Goal: Task Accomplishment & Management: Use online tool/utility

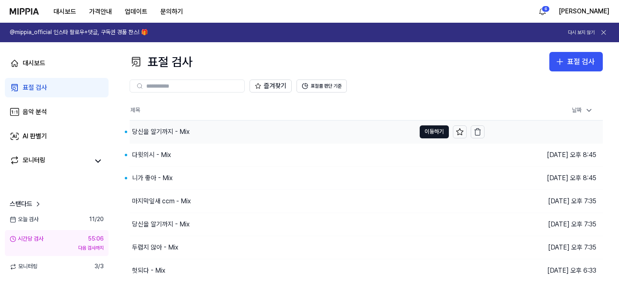
click at [163, 134] on div "당신을 알기까지 - Mix" at bounding box center [161, 132] width 58 height 10
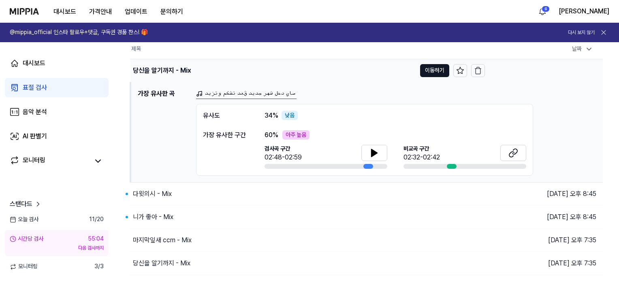
scroll to position [81, 0]
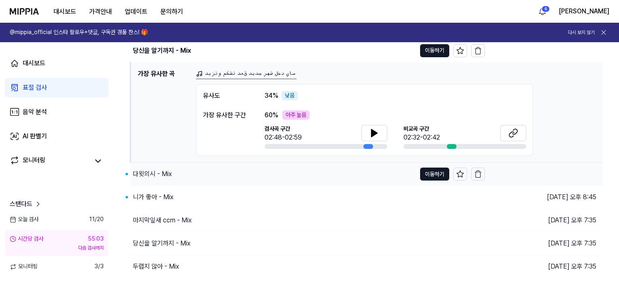
click at [151, 173] on div "다윗의시 - Mix" at bounding box center [152, 174] width 39 height 10
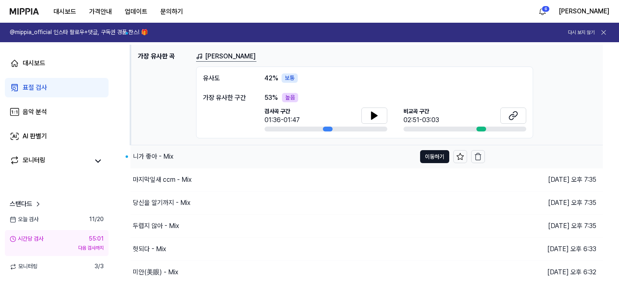
click at [161, 156] on div "니가 좋아 - Mix" at bounding box center [153, 157] width 41 height 10
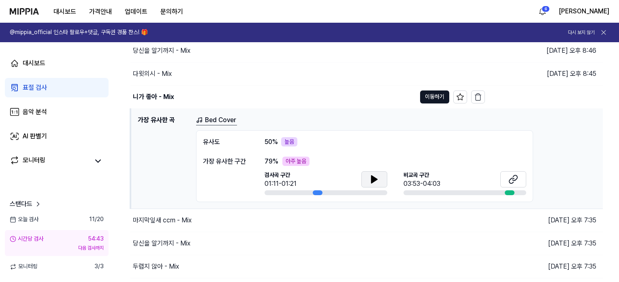
click at [377, 177] on icon at bounding box center [375, 179] width 10 height 10
click at [512, 176] on icon at bounding box center [514, 179] width 10 height 10
click at [154, 100] on div "니가 좋아 - Mix" at bounding box center [153, 97] width 41 height 10
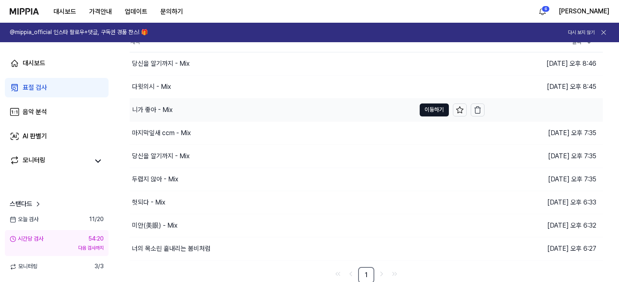
click at [154, 108] on div "니가 좋아 - Mix" at bounding box center [152, 110] width 41 height 10
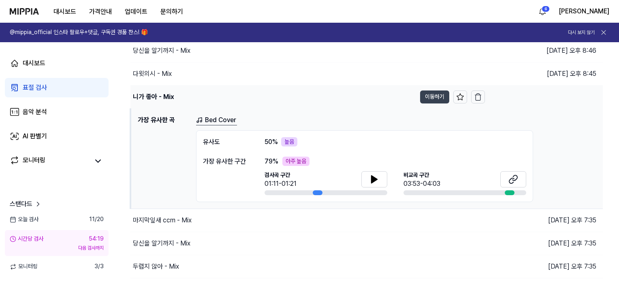
click at [443, 95] on button "이동하기" at bounding box center [434, 96] width 29 height 13
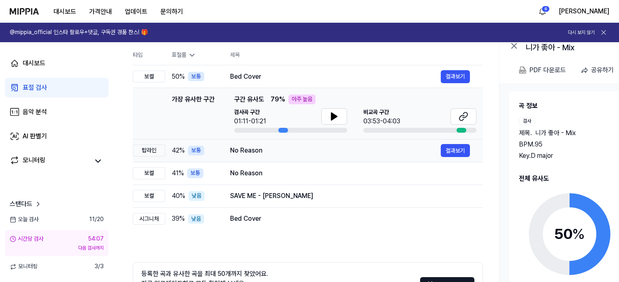
click at [237, 152] on div "No Reason" at bounding box center [335, 150] width 211 height 10
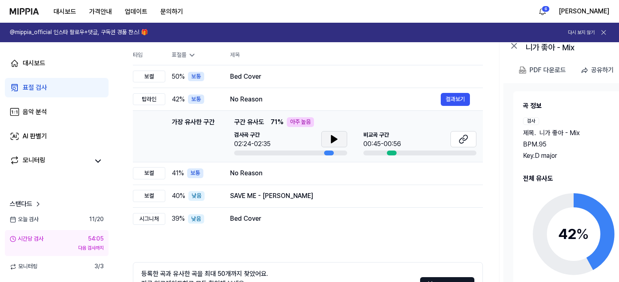
click at [331, 139] on icon at bounding box center [334, 138] width 6 height 7
click at [337, 140] on icon at bounding box center [334, 139] width 10 height 10
click at [467, 141] on icon at bounding box center [464, 139] width 10 height 10
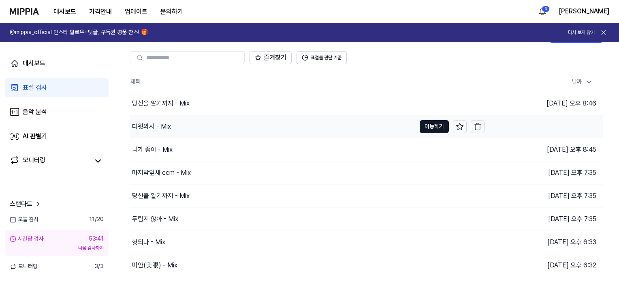
scroll to position [28, 0]
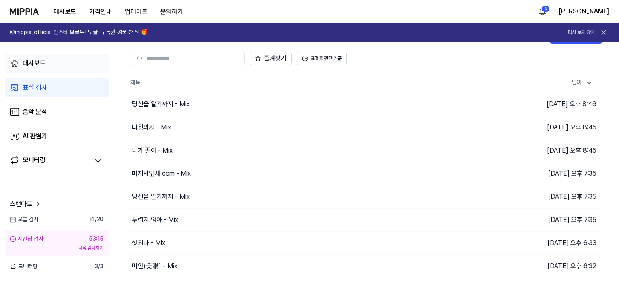
click at [98, 53] on link "대시보드" at bounding box center [57, 62] width 104 height 19
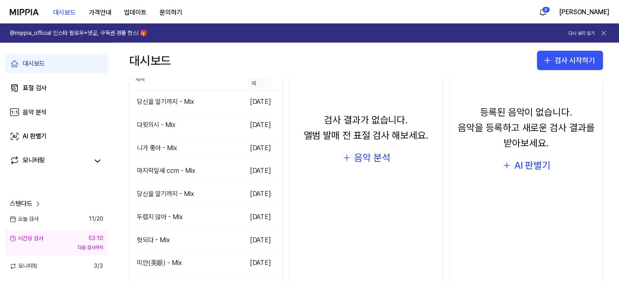
scroll to position [81, 0]
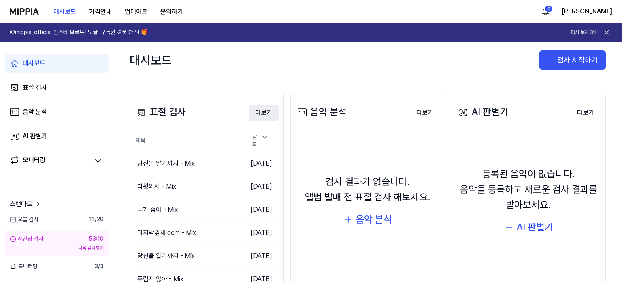
click at [256, 114] on button "더보기" at bounding box center [264, 113] width 30 height 16
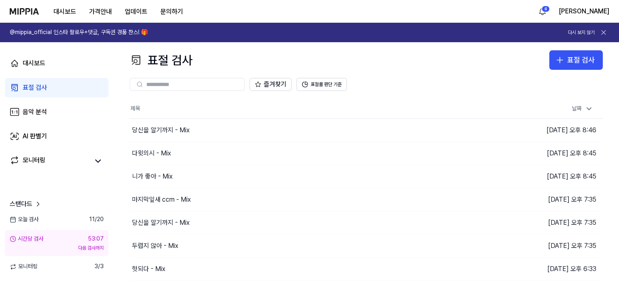
scroll to position [0, 0]
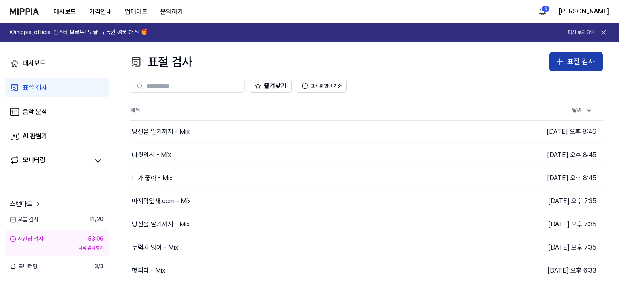
click at [556, 52] on button "표절 검사" at bounding box center [575, 61] width 53 height 19
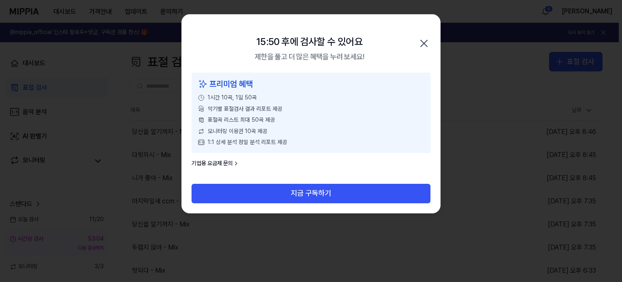
click at [422, 42] on icon "button" at bounding box center [424, 43] width 13 height 13
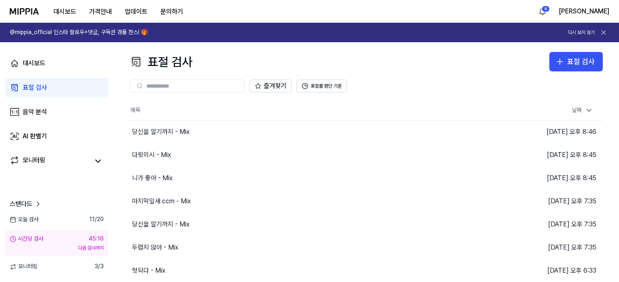
click at [590, 74] on div "즐겨찾기 표절률 판단 기준" at bounding box center [366, 85] width 473 height 29
click at [591, 66] on div "표절 검사" at bounding box center [581, 62] width 28 height 12
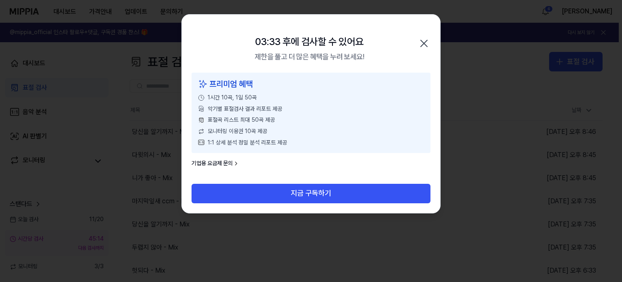
click at [429, 41] on icon "button" at bounding box center [424, 43] width 13 height 13
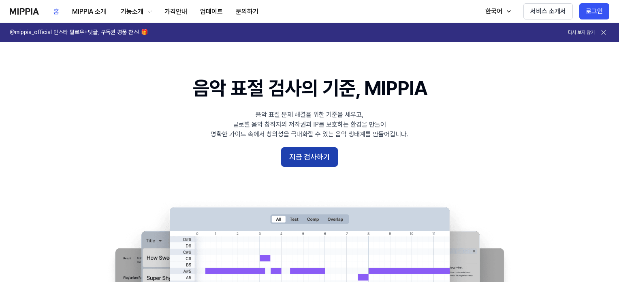
click at [305, 153] on button "지금 검사하기" at bounding box center [309, 156] width 57 height 19
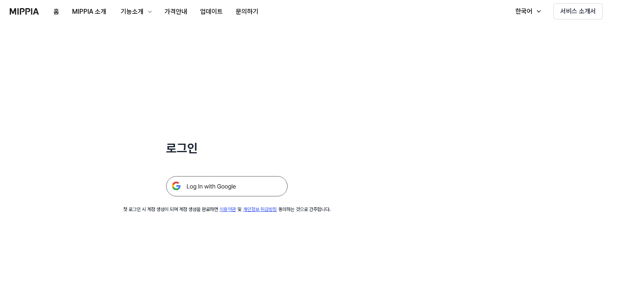
click at [267, 180] on img at bounding box center [227, 186] width 122 height 20
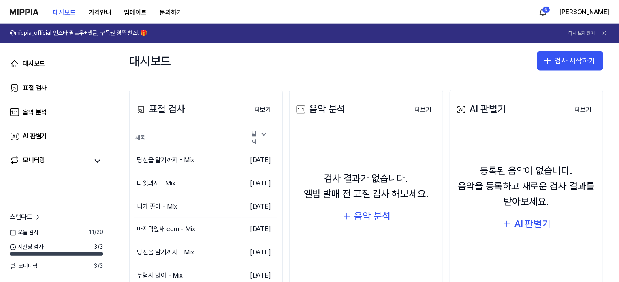
scroll to position [81, 0]
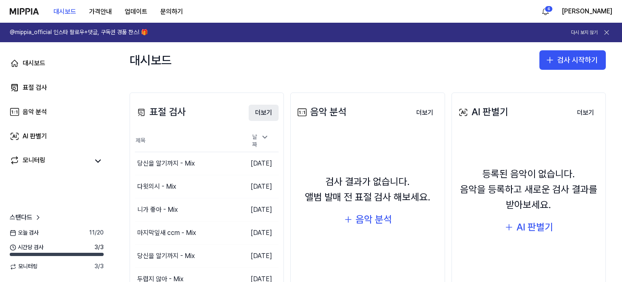
click at [267, 112] on button "더보기" at bounding box center [264, 113] width 30 height 16
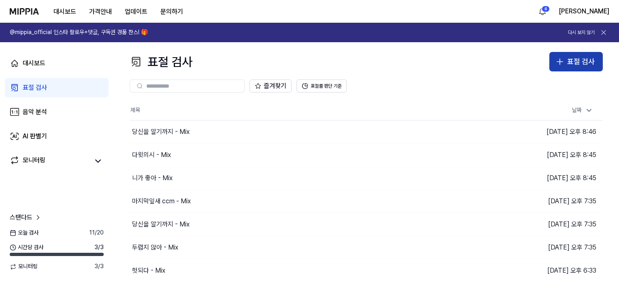
click at [586, 57] on div "표절 검사" at bounding box center [581, 62] width 28 height 12
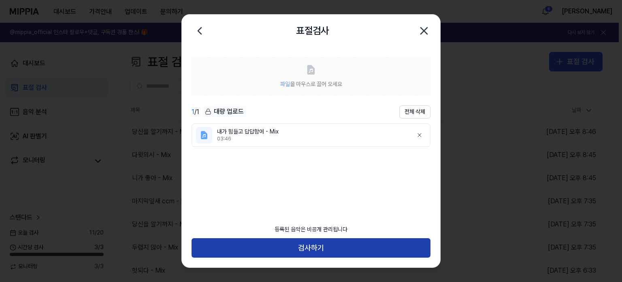
click at [343, 252] on button "검사하기" at bounding box center [311, 247] width 239 height 19
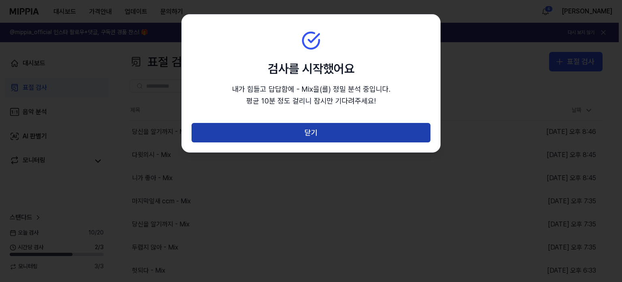
click at [361, 141] on button "닫기" at bounding box center [311, 132] width 239 height 19
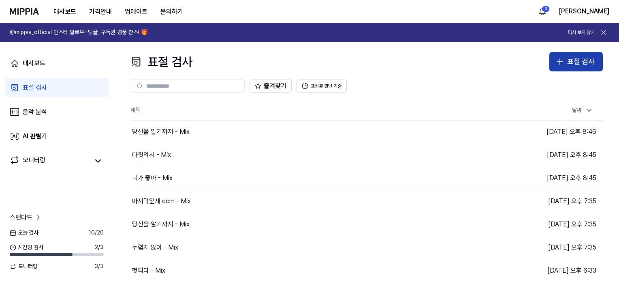
click at [576, 64] on div "표절 검사" at bounding box center [581, 62] width 28 height 12
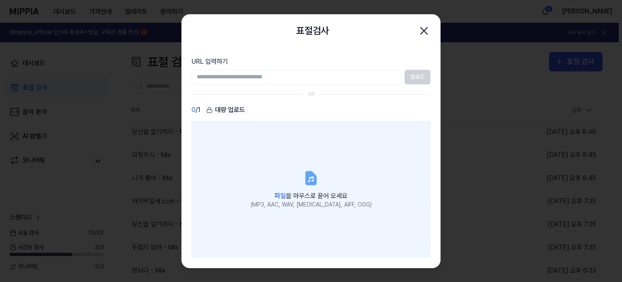
click at [336, 170] on label "파일 을 마우스로 끌어 오세요 (MP3, AAC, WAV, FLAC, AIFF, OGG)" at bounding box center [311, 189] width 239 height 137
click at [0, 0] on input "파일 을 마우스로 끌어 오세요 (MP3, AAC, WAV, FLAC, AIFF, OGG)" at bounding box center [0, 0] width 0 height 0
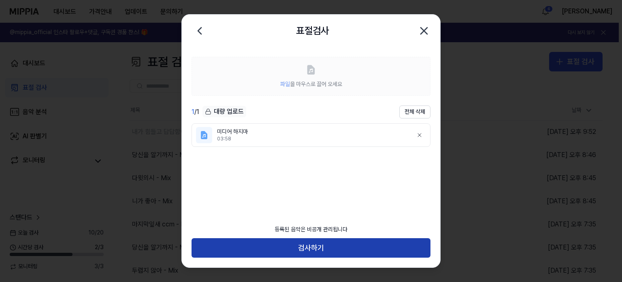
click at [312, 243] on button "검사하기" at bounding box center [311, 247] width 239 height 19
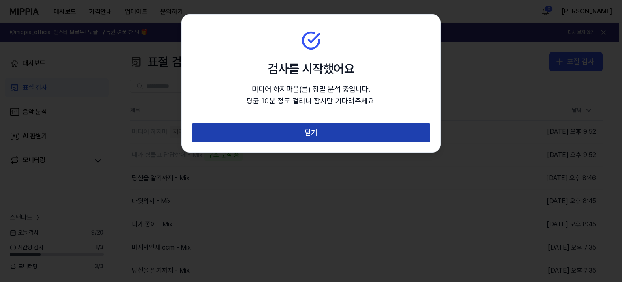
click at [378, 132] on button "닫기" at bounding box center [311, 132] width 239 height 19
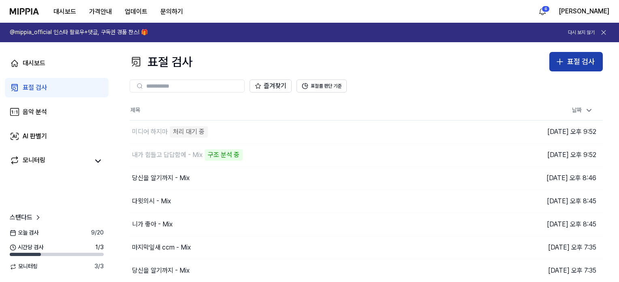
click at [582, 60] on div "표절 검사" at bounding box center [581, 62] width 28 height 12
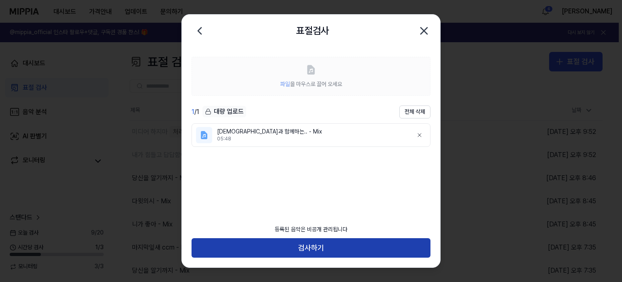
click at [327, 246] on button "검사하기" at bounding box center [311, 247] width 239 height 19
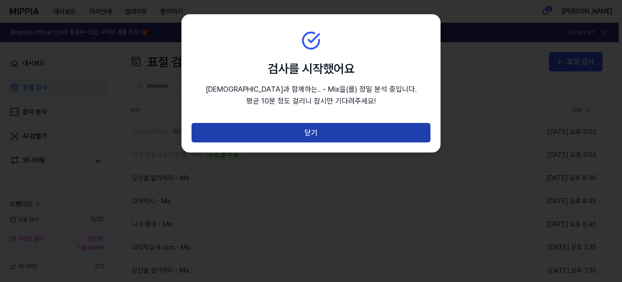
click at [366, 141] on button "닫기" at bounding box center [311, 132] width 239 height 19
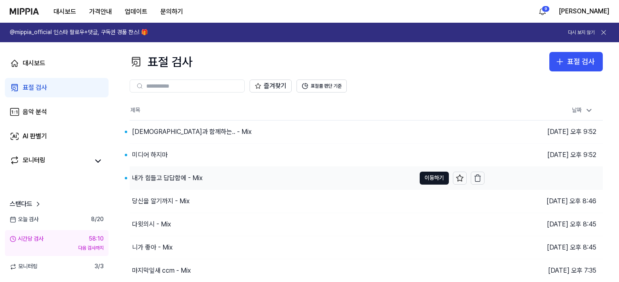
click at [153, 182] on div "내가 힘들고 답답함에 - Mix" at bounding box center [273, 178] width 286 height 23
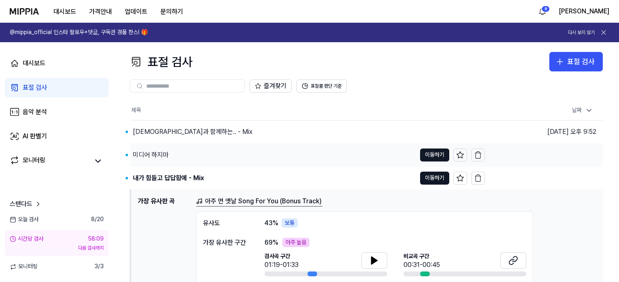
click at [152, 154] on div "미디어 하지마" at bounding box center [151, 155] width 36 height 10
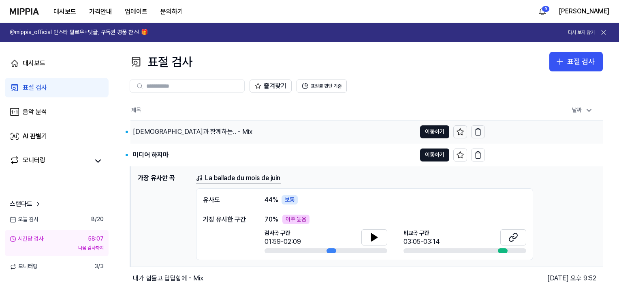
click at [157, 131] on div "주님과 함께하는.. - Mix" at bounding box center [193, 132] width 120 height 10
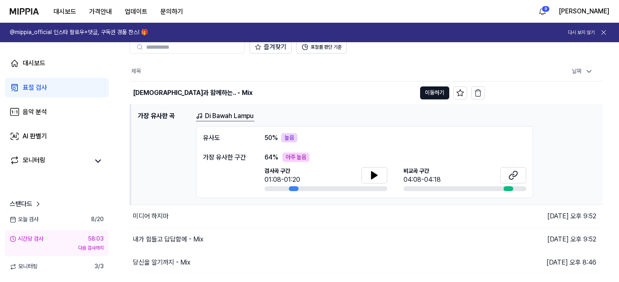
scroll to position [41, 0]
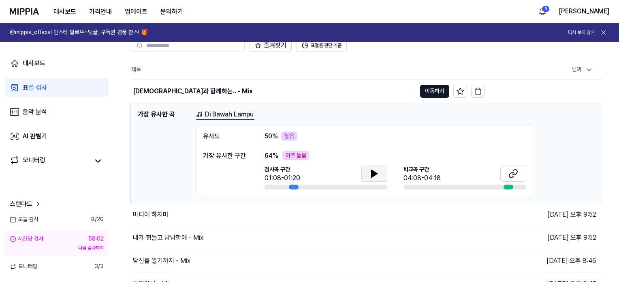
click at [374, 175] on icon at bounding box center [375, 173] width 6 height 7
click at [507, 174] on button at bounding box center [513, 173] width 26 height 16
click at [216, 113] on link "Di Bawah Lampu" at bounding box center [225, 114] width 58 height 10
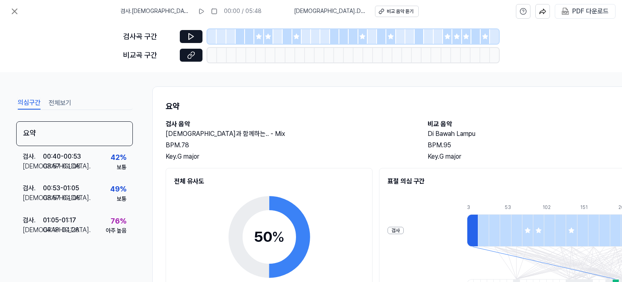
scroll to position [0, 0]
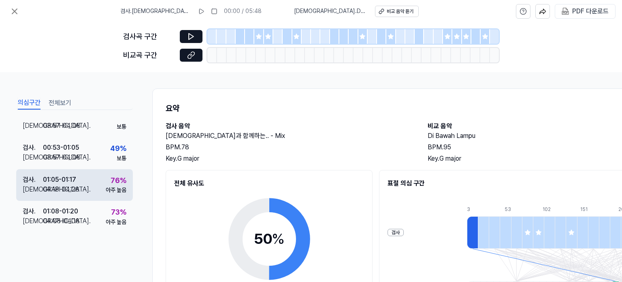
click at [84, 190] on div "검사 . 01:05 - 01:17 비교 . 04:18 - 04:28 76 % 아주 높음" at bounding box center [74, 185] width 117 height 32
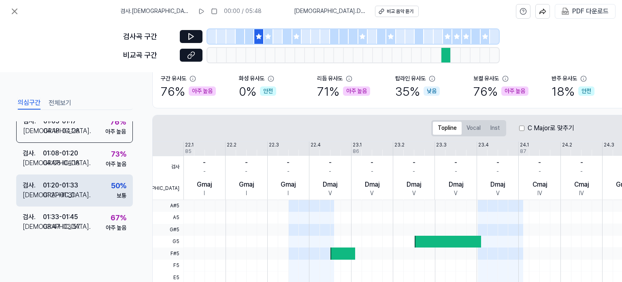
scroll to position [161, 0]
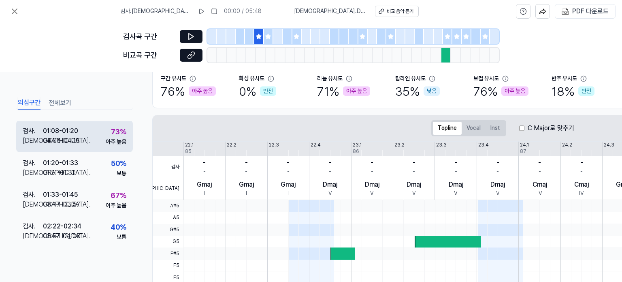
click at [101, 144] on div "검사 . 01:08 - 01:20 비교 . 04:08 - 04:18 73 % 아주 높음" at bounding box center [74, 136] width 117 height 32
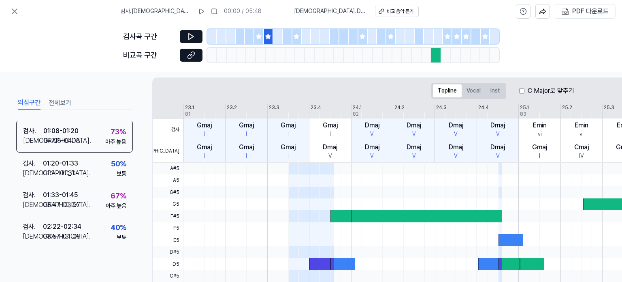
scroll to position [122, 0]
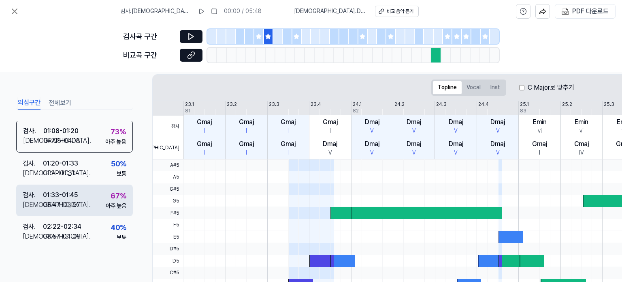
click at [106, 204] on div "아주 높음" at bounding box center [116, 206] width 21 height 8
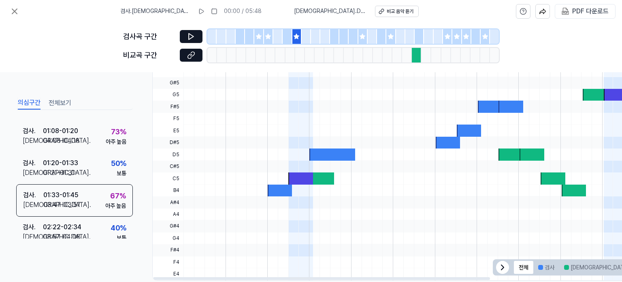
scroll to position [205, 0]
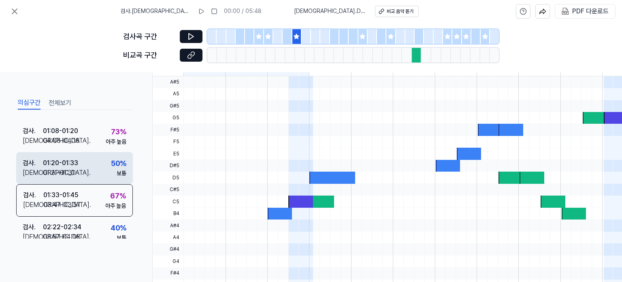
click at [97, 168] on div "검사 . 01:20 - 01:33 비교 . 01:21 - 01:31 50 % 보통" at bounding box center [74, 168] width 117 height 32
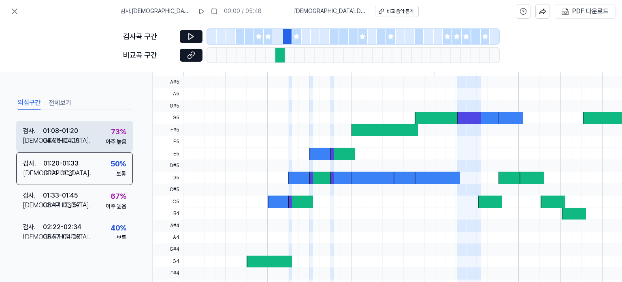
click at [89, 137] on div "검사 . 01:08 - 01:20 비교 . 04:08 - 04:18 73 % 아주 높음" at bounding box center [74, 136] width 117 height 32
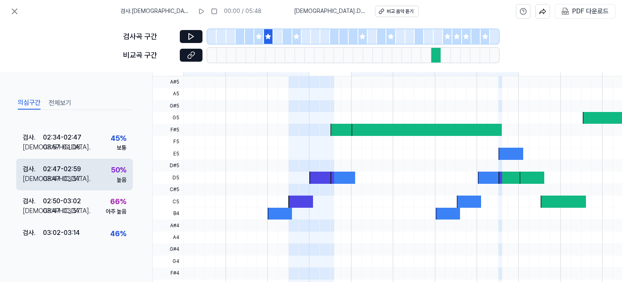
scroll to position [242, 0]
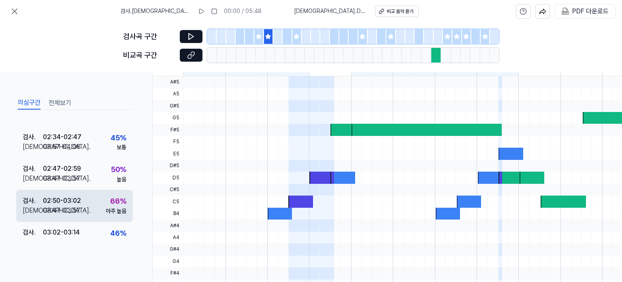
click at [86, 201] on div "검사 . 02:50 - 03:02 비교 . 03:47 - 03:57 66 % 아주 높음" at bounding box center [74, 206] width 117 height 32
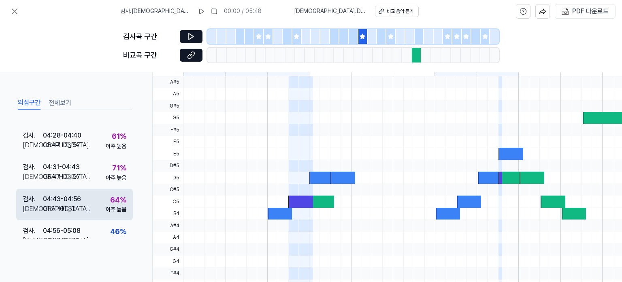
scroll to position [444, 0]
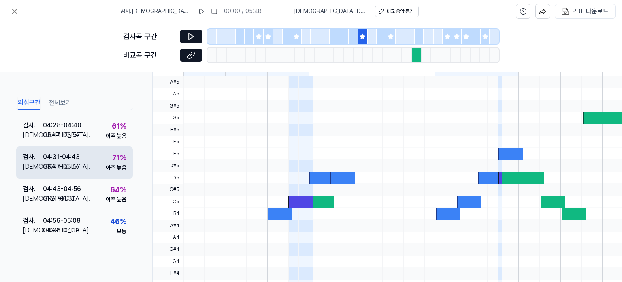
click at [97, 160] on div "검사 . 04:31 - 04:43 비교 . 03:47 - 03:57 71 % 아주 높음" at bounding box center [74, 162] width 117 height 32
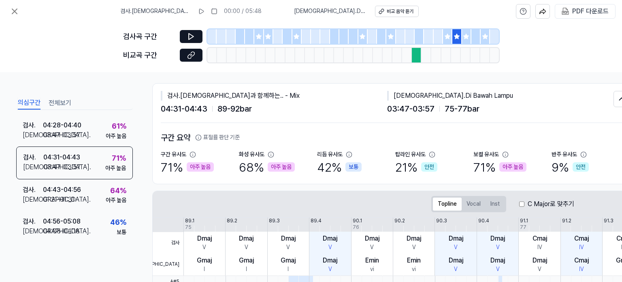
scroll to position [2, 0]
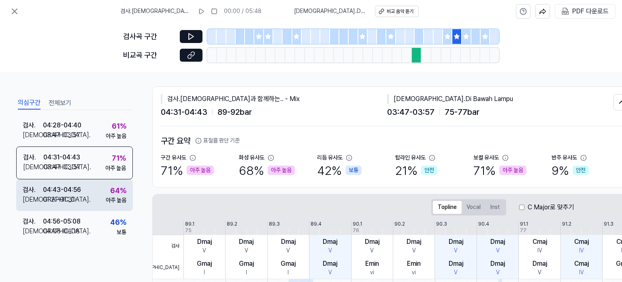
click at [92, 197] on div "검사 . 04:43 - 04:56 비교 . 01:21 - 01:31 64 % 아주 높음" at bounding box center [74, 195] width 117 height 32
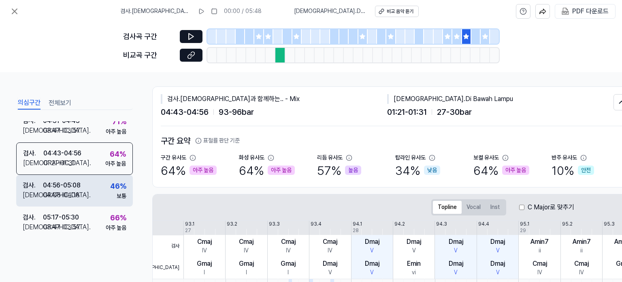
scroll to position [482, 0]
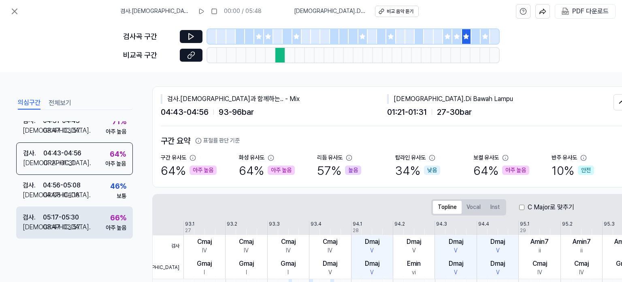
click at [87, 222] on div "검사 . 05:17 - 05:30 비교 . 03:47 - 03:57 66 % 아주 높음" at bounding box center [74, 222] width 117 height 32
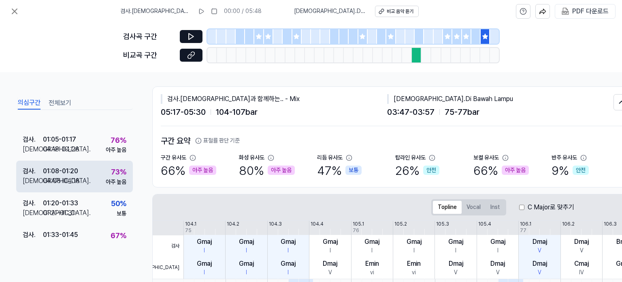
scroll to position [77, 0]
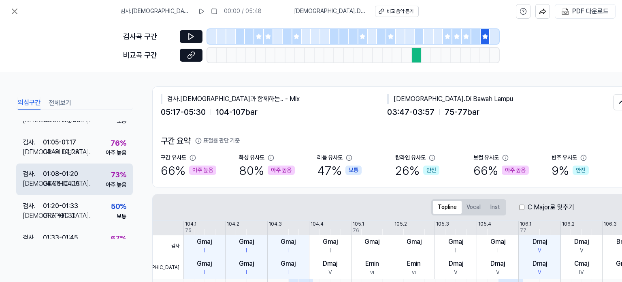
drag, startPoint x: 97, startPoint y: 176, endPoint x: 96, endPoint y: 158, distance: 18.6
click at [97, 176] on div "검사 . 01:08 - 01:20 비교 . 04:08 - 04:18 73 % 아주 높음" at bounding box center [74, 179] width 117 height 32
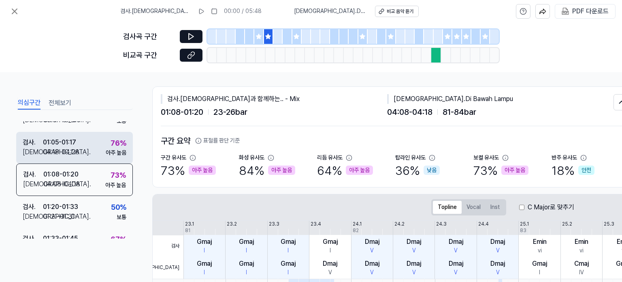
click at [98, 147] on div "검사 . 01:05 - 01:17 비교 . 04:18 - 04:28 76 % 아주 높음" at bounding box center [74, 148] width 117 height 32
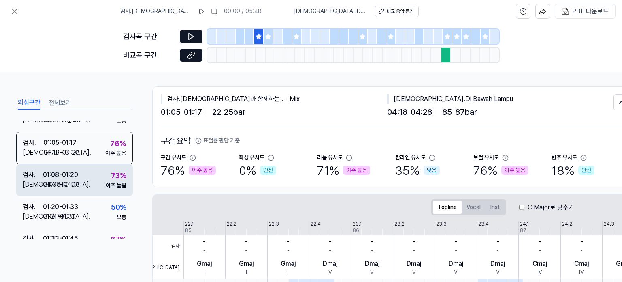
click at [91, 172] on div "검사 . 01:08 - 01:20 비교 . 04:08 - 04:18 73 % 아주 높음" at bounding box center [74, 180] width 117 height 32
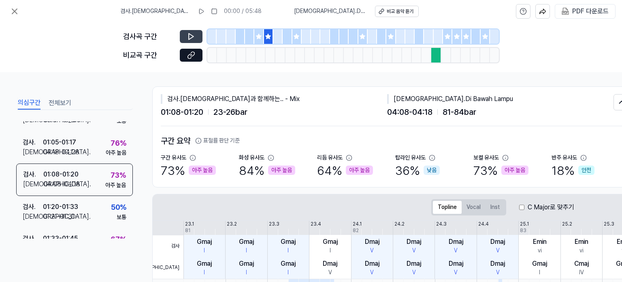
click at [187, 33] on icon at bounding box center [191, 36] width 8 height 8
click at [192, 55] on icon at bounding box center [191, 55] width 8 height 8
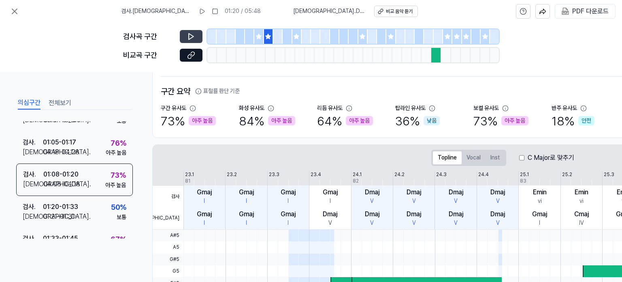
scroll to position [83, 0]
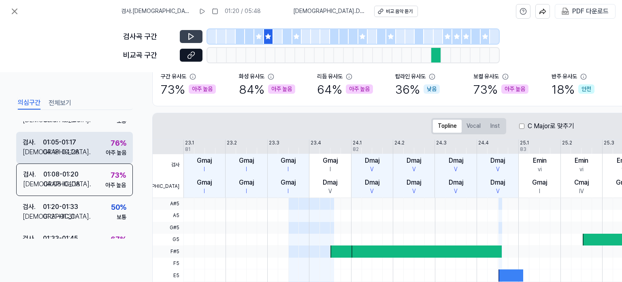
click at [88, 142] on div "검사 . 01:05 - 01:17 비교 . 04:18 - 04:28 76 % 아주 높음" at bounding box center [74, 148] width 117 height 32
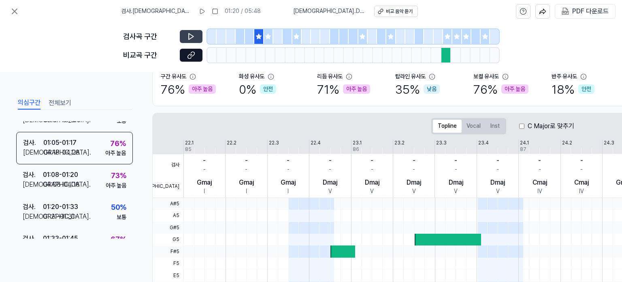
click at [195, 39] on icon at bounding box center [191, 36] width 8 height 8
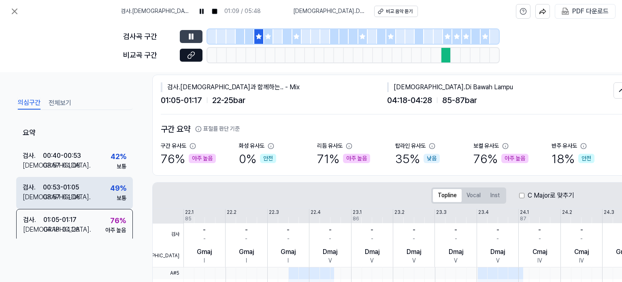
scroll to position [2, 0]
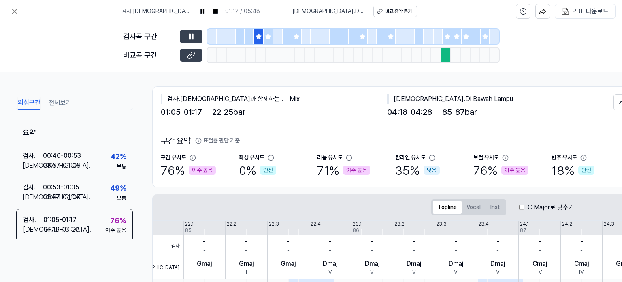
click at [195, 56] on icon at bounding box center [191, 55] width 8 height 8
click at [202, 12] on rect at bounding box center [201, 11] width 1 height 5
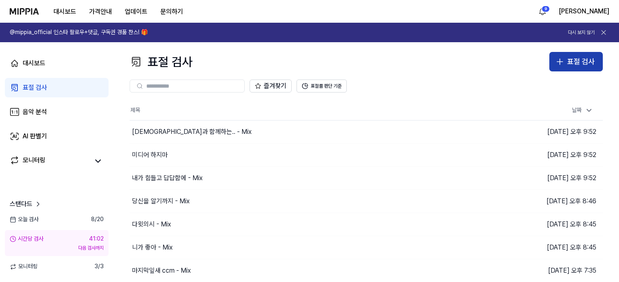
click at [558, 61] on icon "button" at bounding box center [560, 62] width 10 height 10
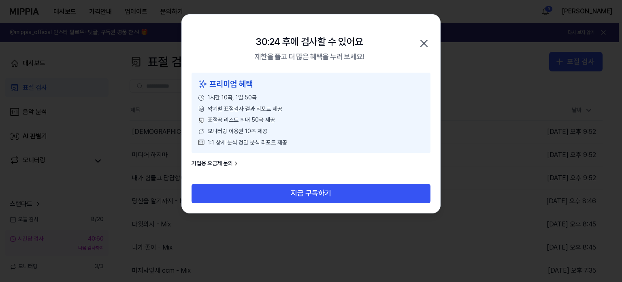
click at [428, 48] on icon "button" at bounding box center [424, 43] width 13 height 13
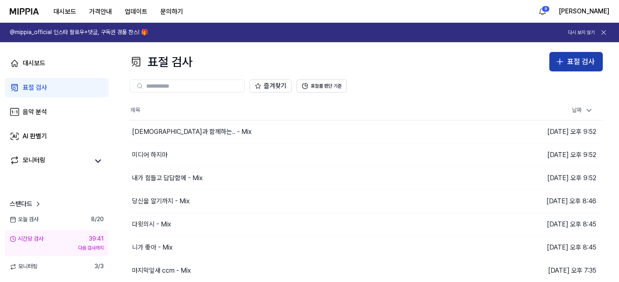
click at [585, 55] on button "표절 검사" at bounding box center [575, 61] width 53 height 19
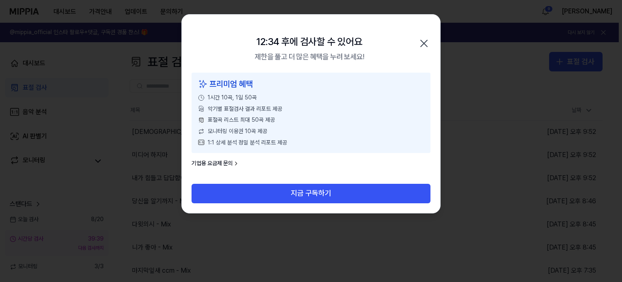
click at [428, 43] on icon "button" at bounding box center [424, 43] width 13 height 13
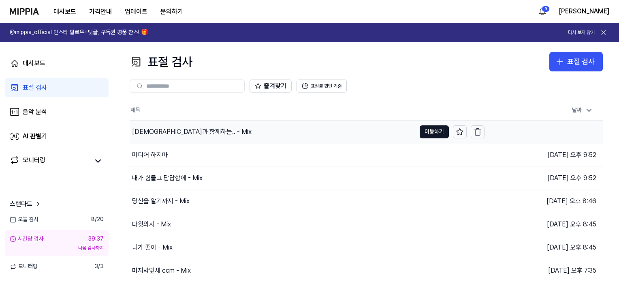
click at [159, 128] on div "주님과 함께하는.. - Mix" at bounding box center [192, 132] width 120 height 10
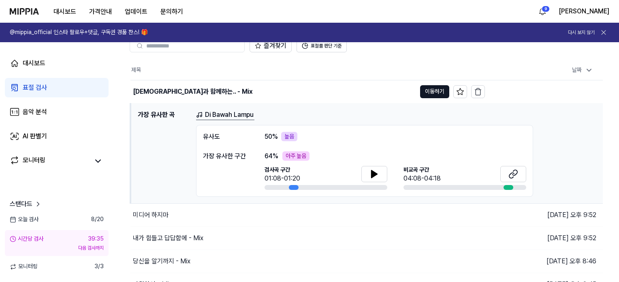
scroll to position [41, 0]
click at [161, 207] on div "미디어 하지마" at bounding box center [273, 214] width 286 height 23
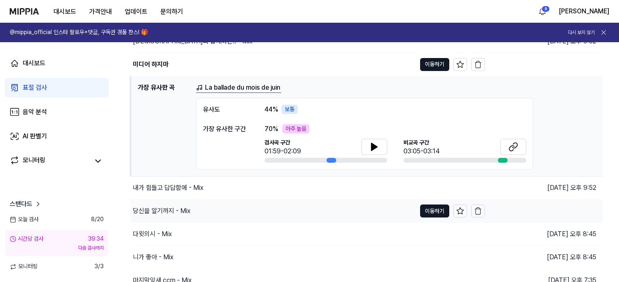
scroll to position [122, 0]
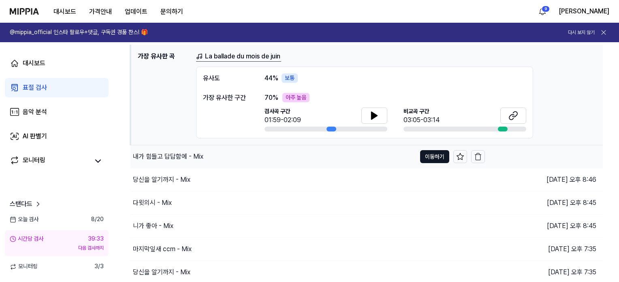
click at [169, 160] on div "내가 힘들고 답답함에 - Mix" at bounding box center [168, 157] width 71 height 10
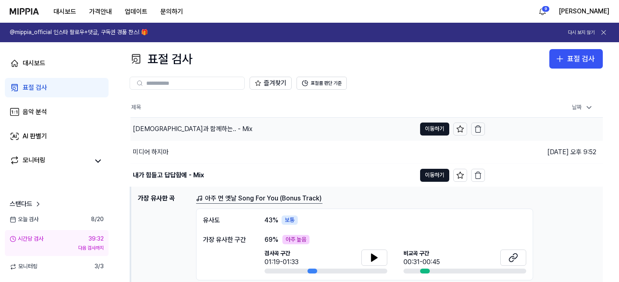
scroll to position [0, 0]
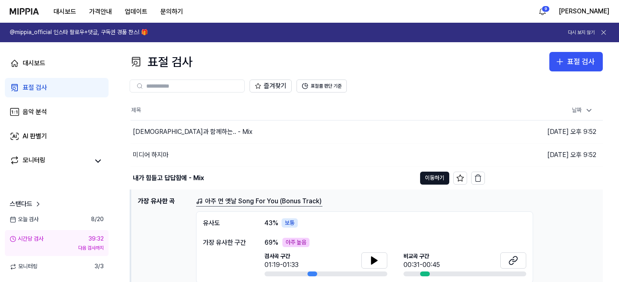
click at [273, 58] on div "표절 검사 표절 검사" at bounding box center [366, 61] width 473 height 19
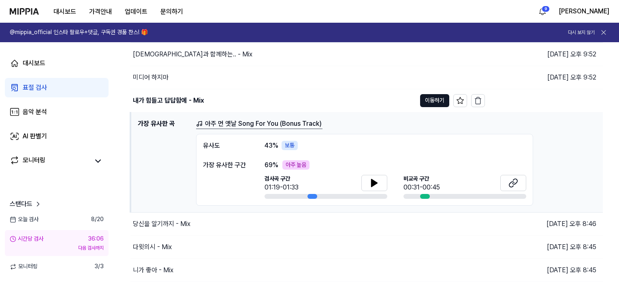
scroll to position [81, 0]
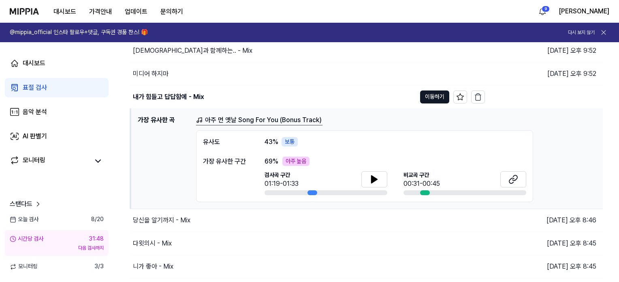
click at [547, 8] on div "대시보드 가격안내 업데이트 문의하기 9 강석진" at bounding box center [310, 11] width 600 height 22
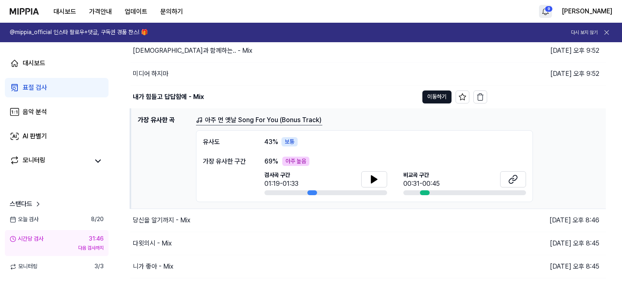
click at [573, 9] on html "대시보드 가격안내 업데이트 문의하기 9 강석진 @mippia_official 인스타 팔로우+댓글, 구독권 경품 찬스! 🎁 다시 보지 않기 대시…" at bounding box center [311, 60] width 622 height 282
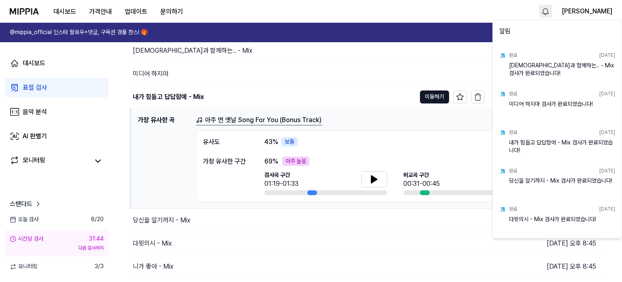
click at [333, 6] on html "대시보드 가격안내 업데이트 문의하기 강석진 @mippia_official 인스타 팔로우+댓글, 구독권 경품 찬스! 🎁 다시 보지 않기 대시보드…" at bounding box center [311, 60] width 622 height 282
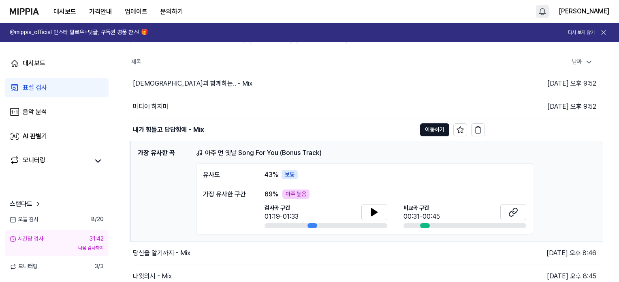
scroll to position [41, 0]
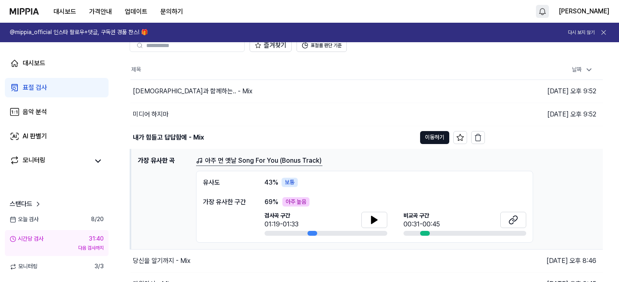
click at [59, 89] on link "표절 검사" at bounding box center [57, 87] width 104 height 19
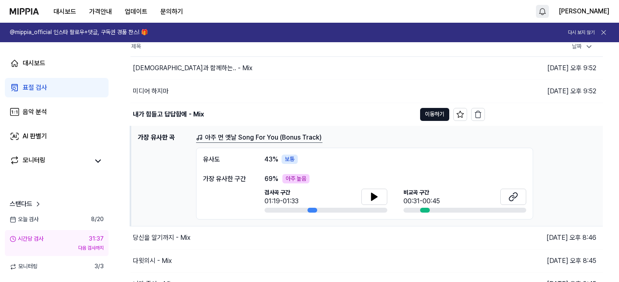
scroll to position [0, 0]
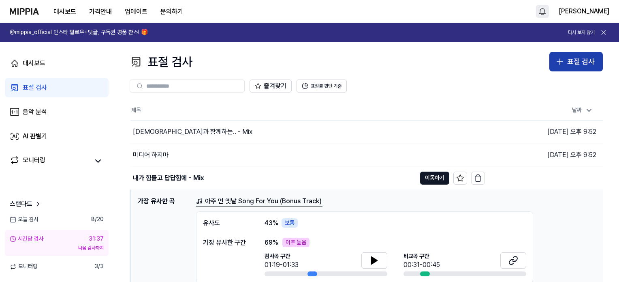
click at [588, 66] on div "표절 검사" at bounding box center [581, 62] width 28 height 12
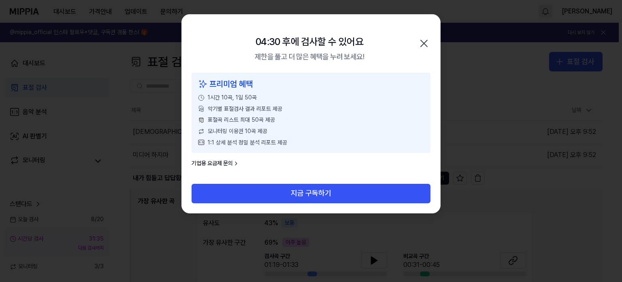
click at [426, 43] on icon "button" at bounding box center [424, 43] width 13 height 13
